Goal: Task Accomplishment & Management: Manage account settings

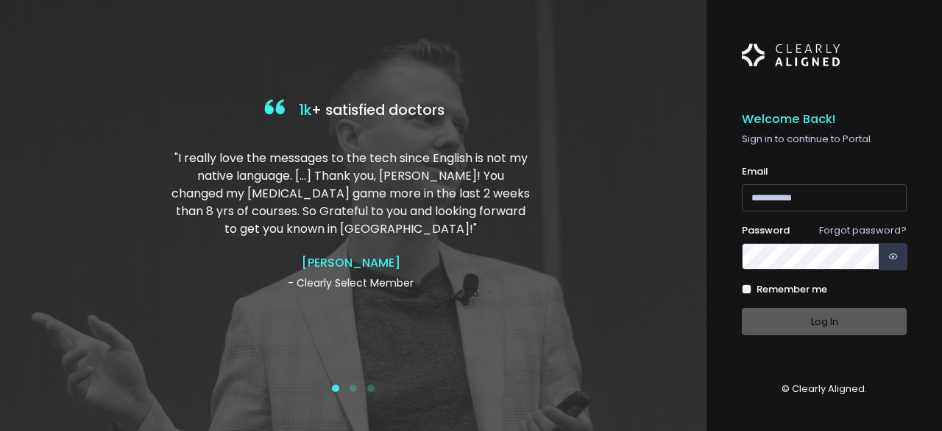
click at [808, 204] on input "email" at bounding box center [824, 197] width 165 height 27
type input "**********"
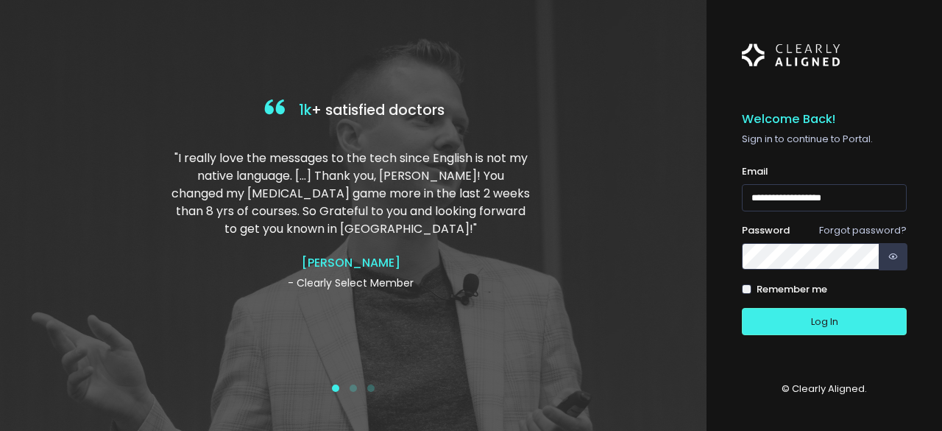
click at [808, 286] on label "Remember me" at bounding box center [792, 289] width 71 height 15
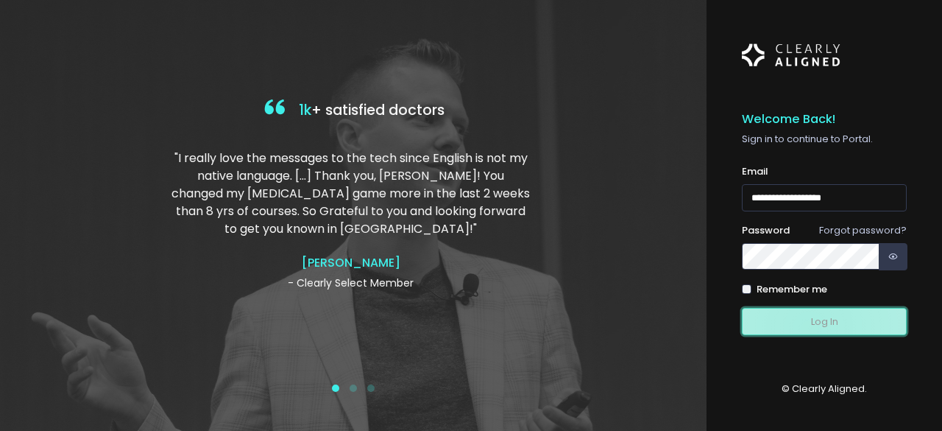
click at [809, 328] on button "Log In" at bounding box center [824, 321] width 165 height 27
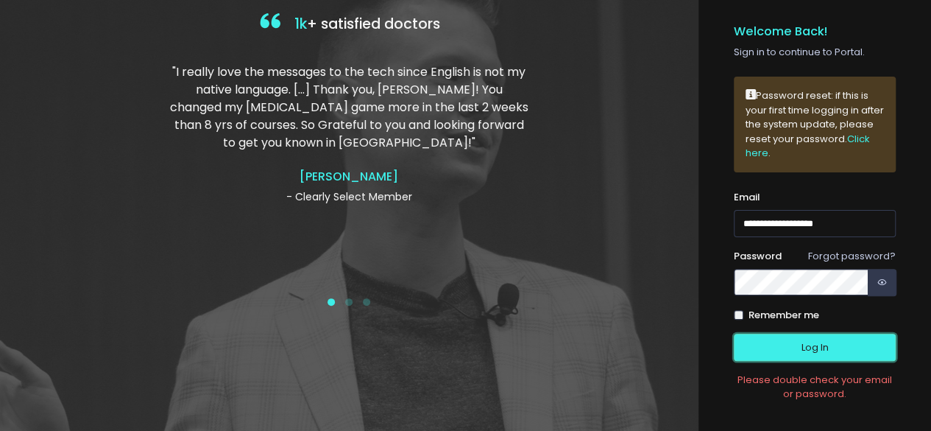
scroll to position [149, 0]
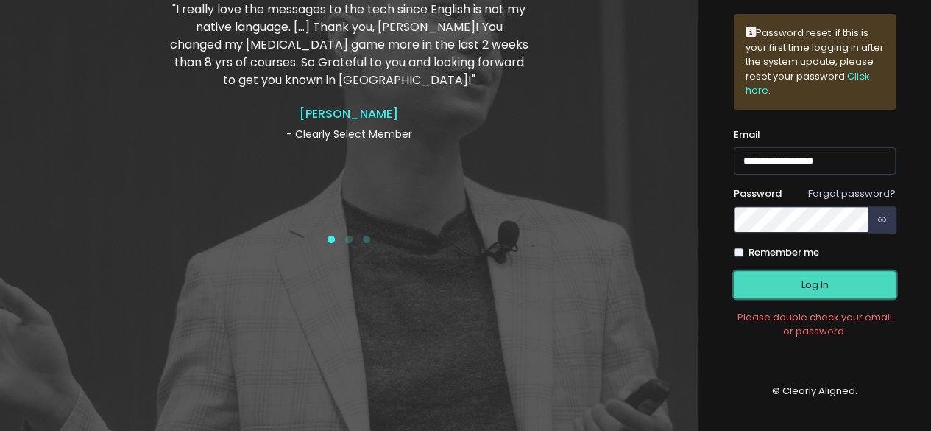
click at [844, 286] on button "Log In" at bounding box center [815, 284] width 162 height 27
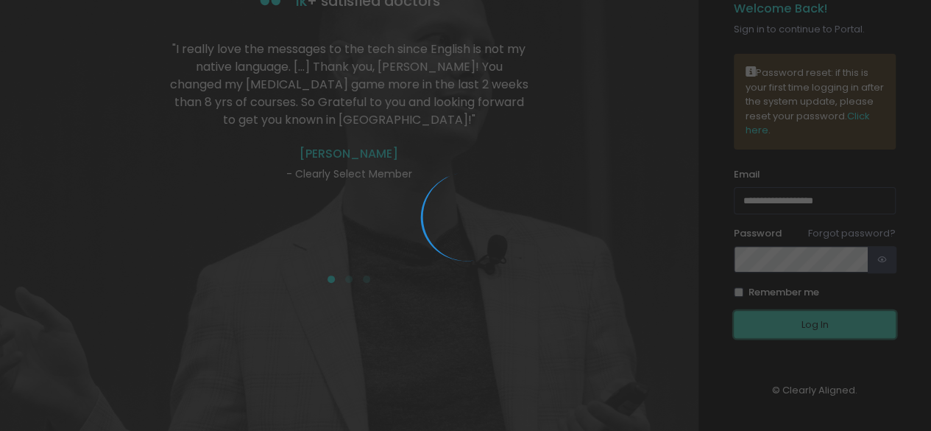
scroll to position [36, 0]
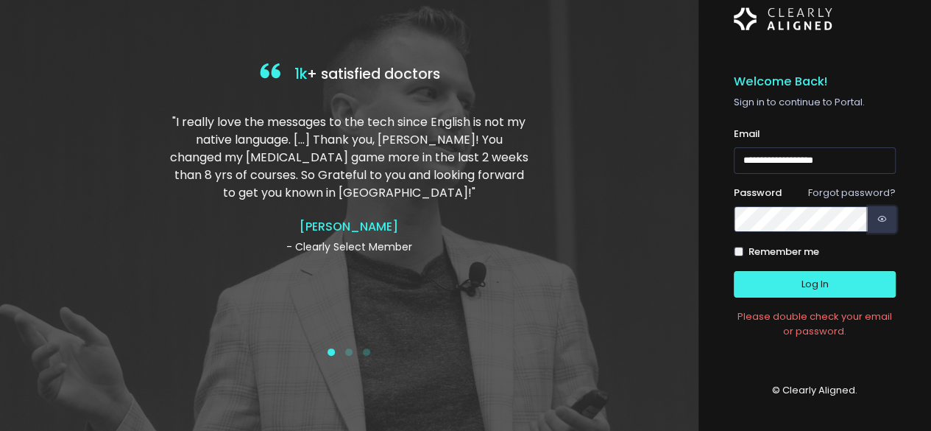
click at [880, 214] on icon "button" at bounding box center [883, 219] width 10 height 14
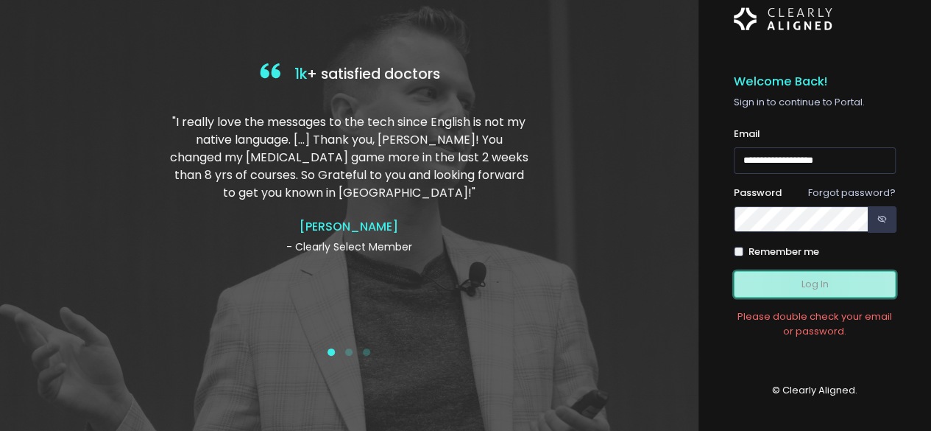
click at [805, 283] on button "Log In" at bounding box center [815, 284] width 162 height 27
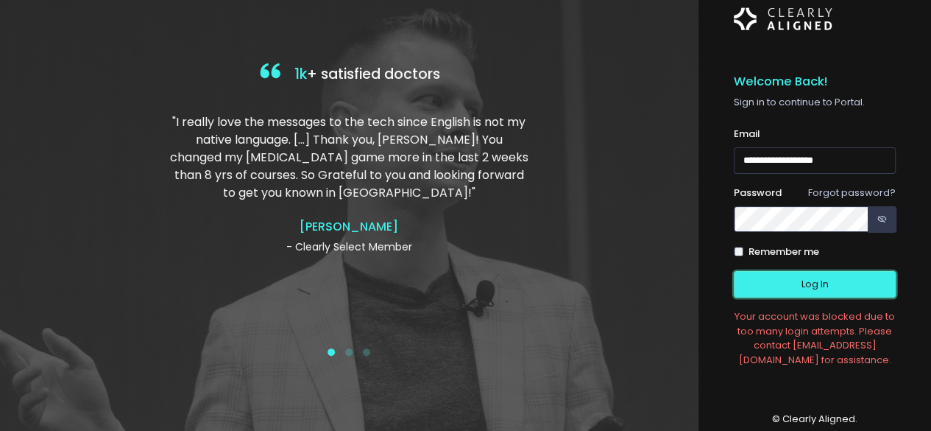
scroll to position [65, 0]
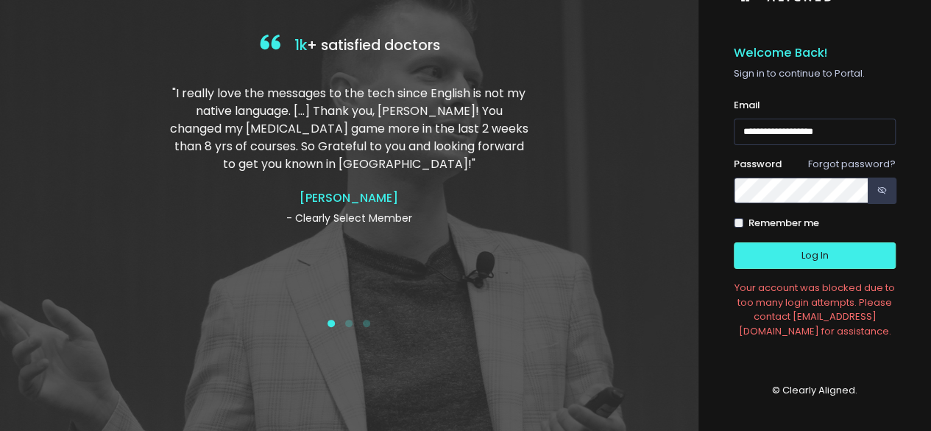
click at [792, 306] on div "Your account was blocked due to too many login attempts. Please contact [EMAIL_…" at bounding box center [815, 309] width 162 height 57
